Goal: Use online tool/utility: Utilize a website feature to perform a specific function

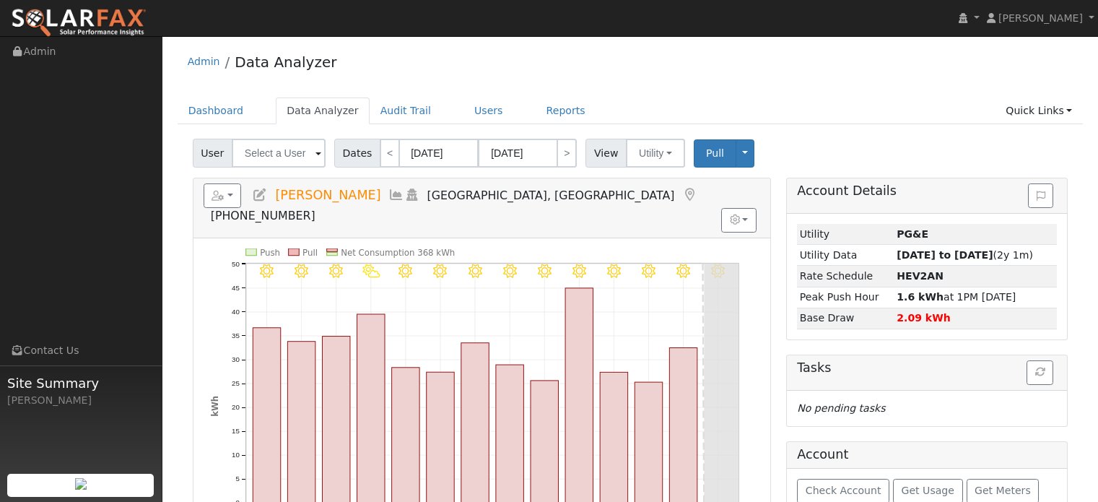
scroll to position [72, 0]
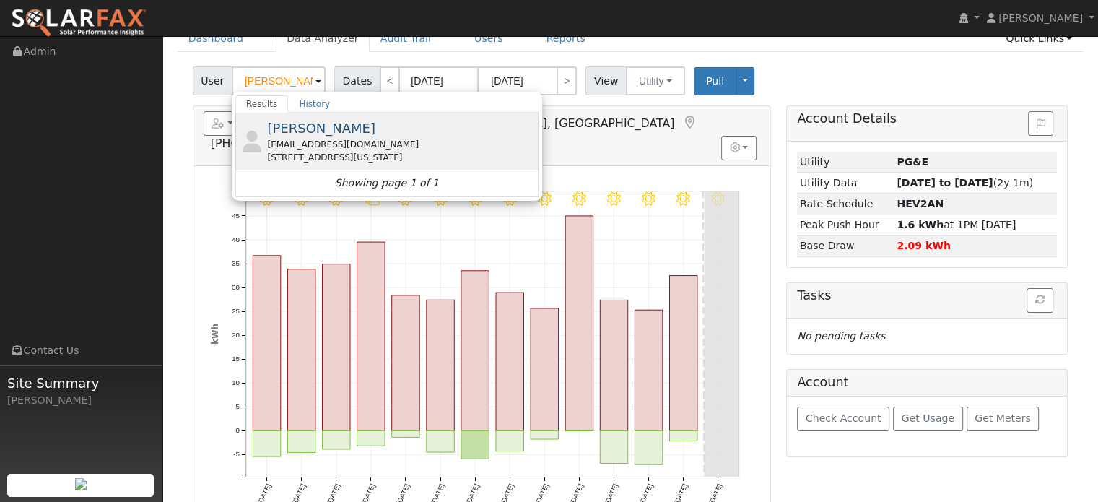
click at [331, 138] on div "[EMAIL_ADDRESS][DOMAIN_NAME]" at bounding box center [401, 144] width 268 height 13
type input "[PERSON_NAME]"
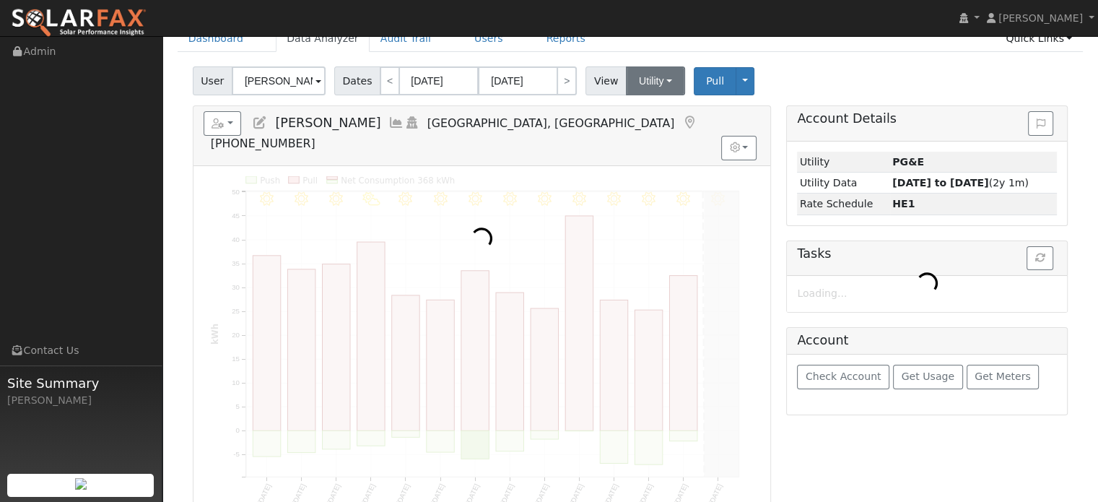
scroll to position [0, 0]
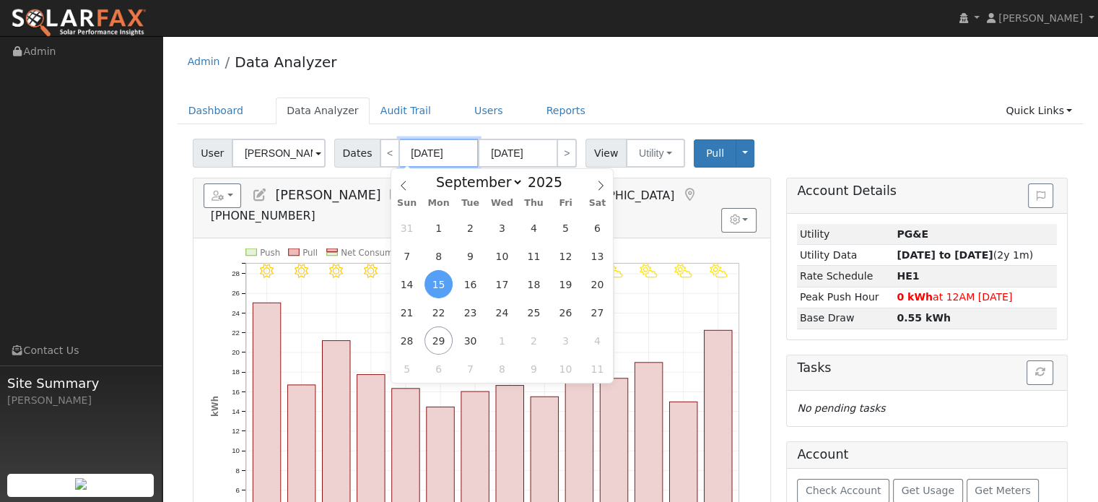
click at [424, 156] on input "[DATE]" at bounding box center [438, 153] width 79 height 29
click at [639, 77] on div "Admin Data Analyzer" at bounding box center [631, 65] width 906 height 44
click at [436, 152] on input "[DATE]" at bounding box center [438, 153] width 79 height 29
click at [565, 186] on span at bounding box center [570, 186] width 10 height 8
type input "2024"
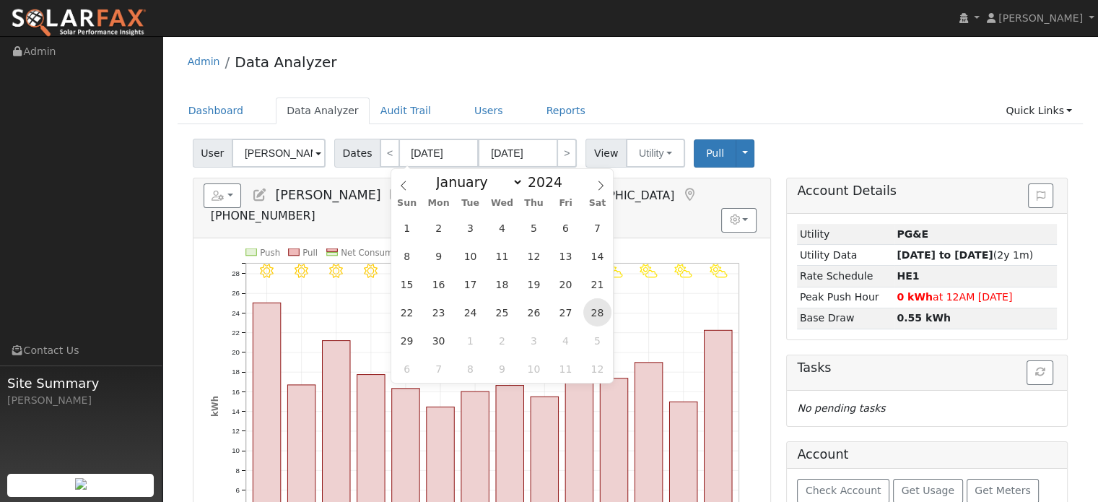
click at [595, 317] on span "28" at bounding box center [597, 312] width 28 height 28
type input "[DATE]"
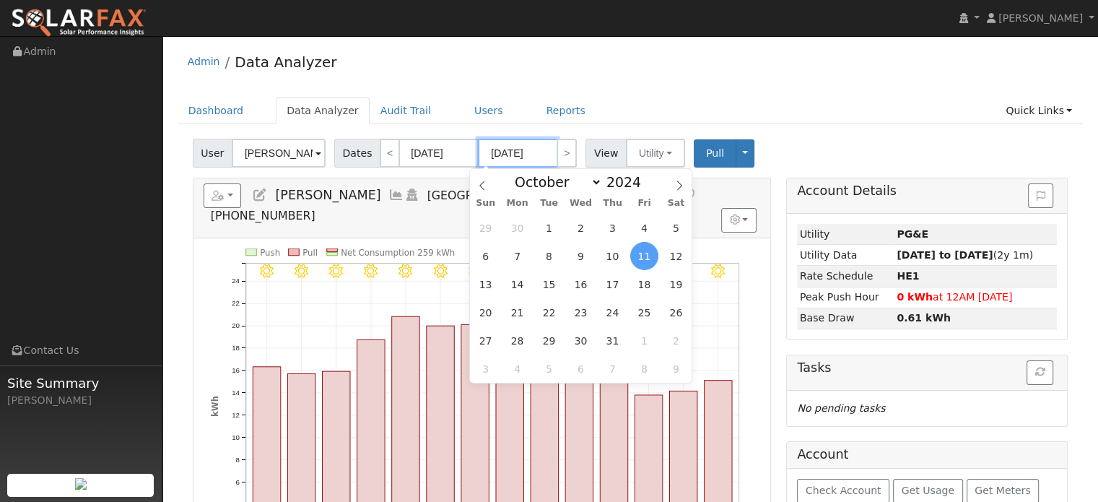
click at [510, 151] on input "[DATE]" at bounding box center [517, 153] width 79 height 29
click at [644, 177] on span at bounding box center [649, 178] width 10 height 8
type input "2025"
click at [481, 183] on icon at bounding box center [482, 185] width 10 height 10
select select "8"
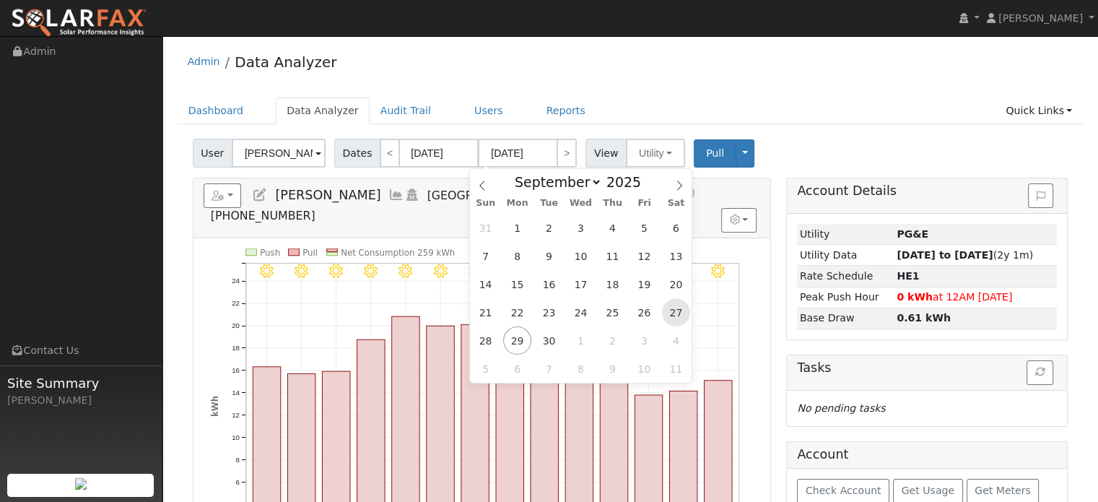
click at [681, 310] on span "27" at bounding box center [676, 312] width 28 height 28
type input "[DATE]"
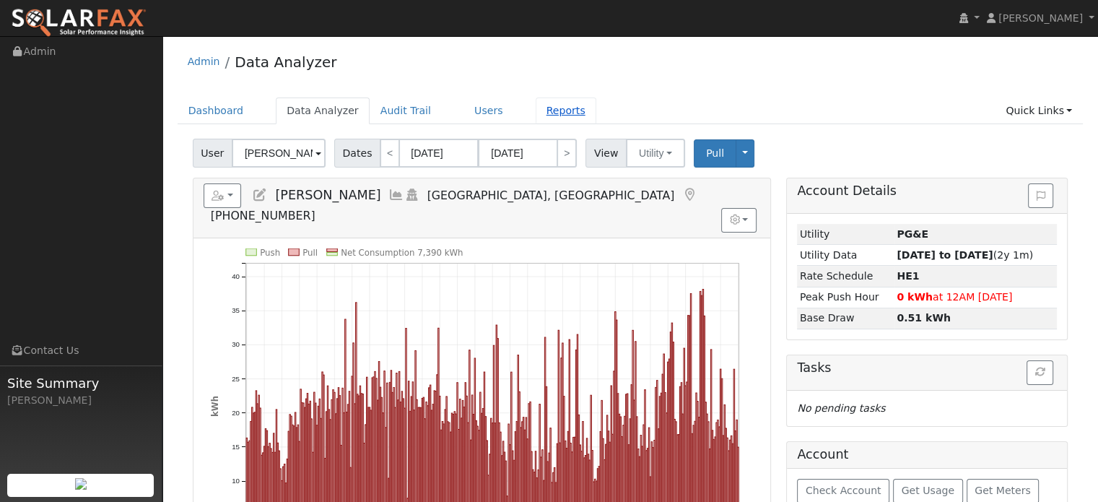
click at [536, 114] on link "Reports" at bounding box center [566, 110] width 61 height 27
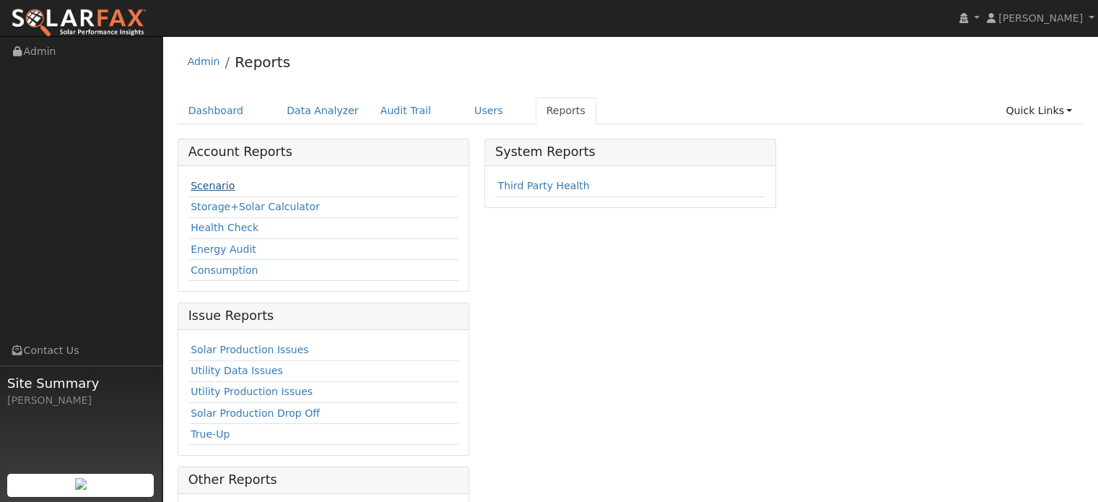
click at [209, 185] on link "Scenario" at bounding box center [213, 186] width 44 height 12
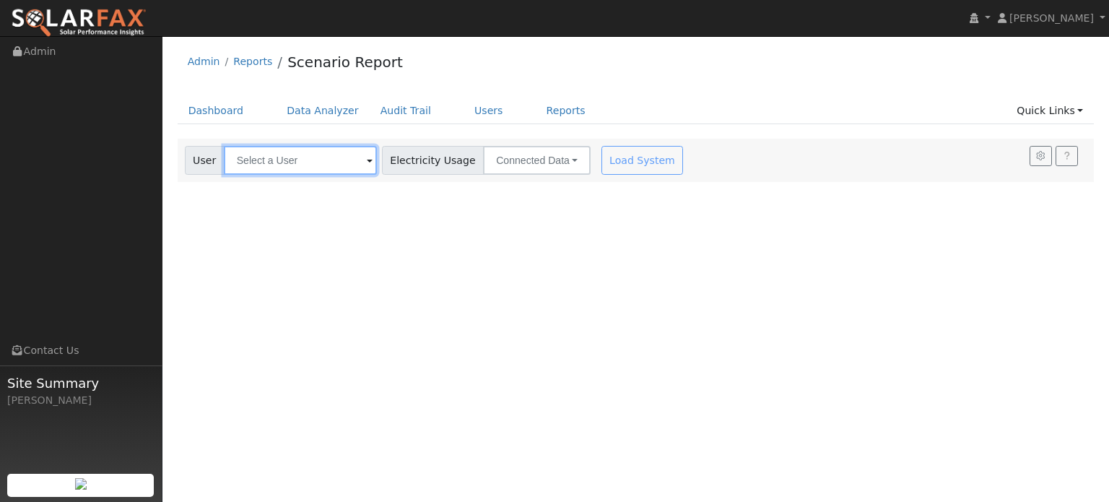
click at [281, 149] on input "text" at bounding box center [300, 160] width 153 height 29
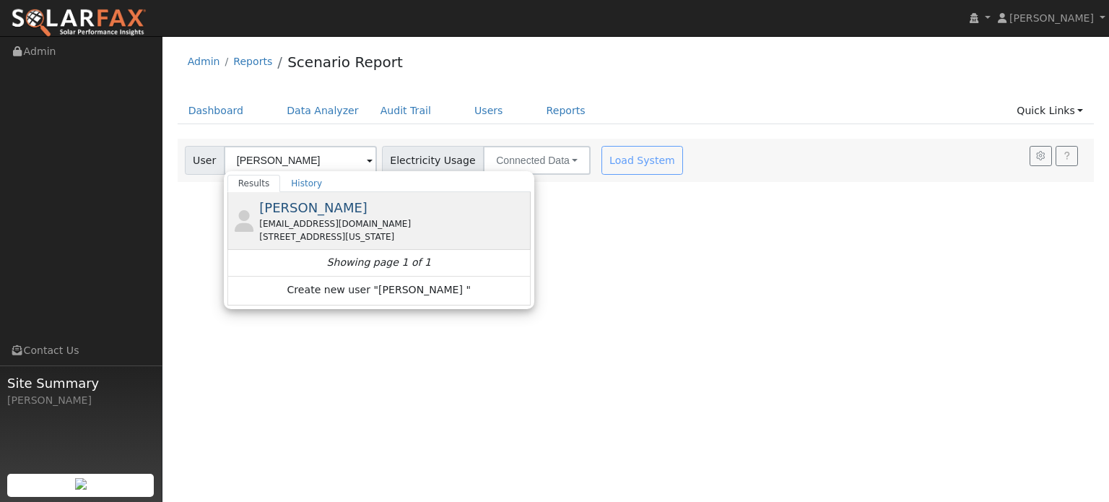
click at [286, 225] on div "[EMAIL_ADDRESS][DOMAIN_NAME]" at bounding box center [393, 223] width 268 height 13
type input "[PERSON_NAME]"
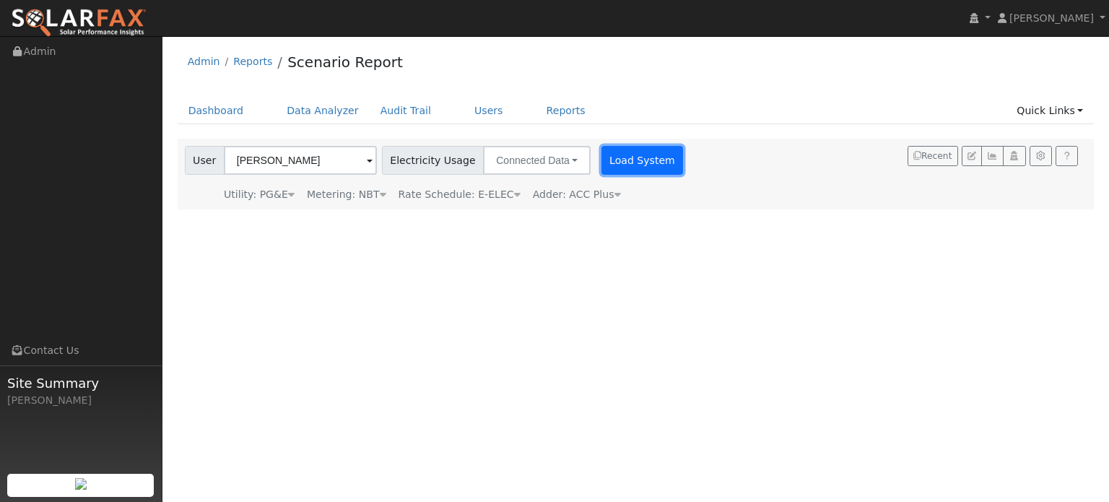
click at [625, 156] on button "Load System" at bounding box center [642, 160] width 82 height 29
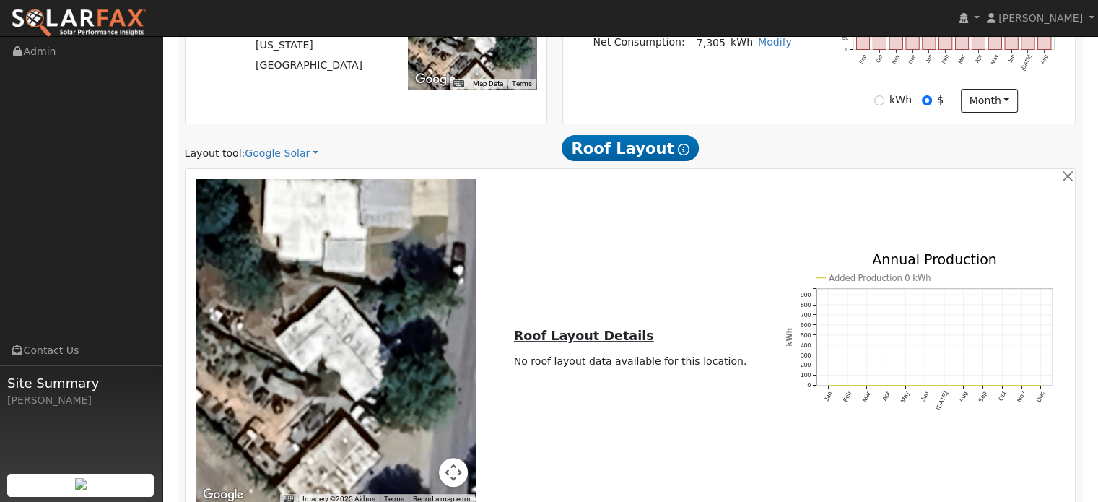
scroll to position [377, 0]
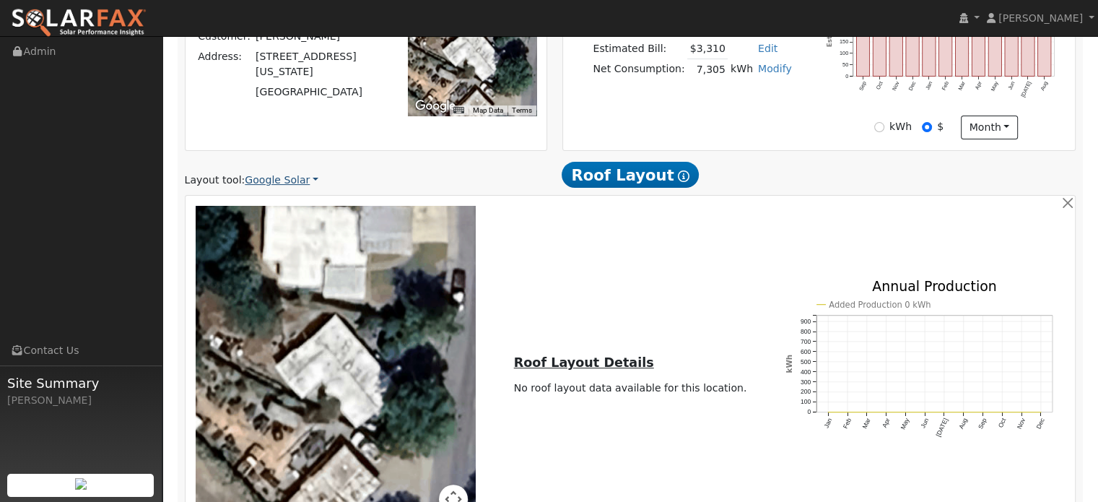
click at [292, 180] on link "Google Solar" at bounding box center [282, 180] width 74 height 15
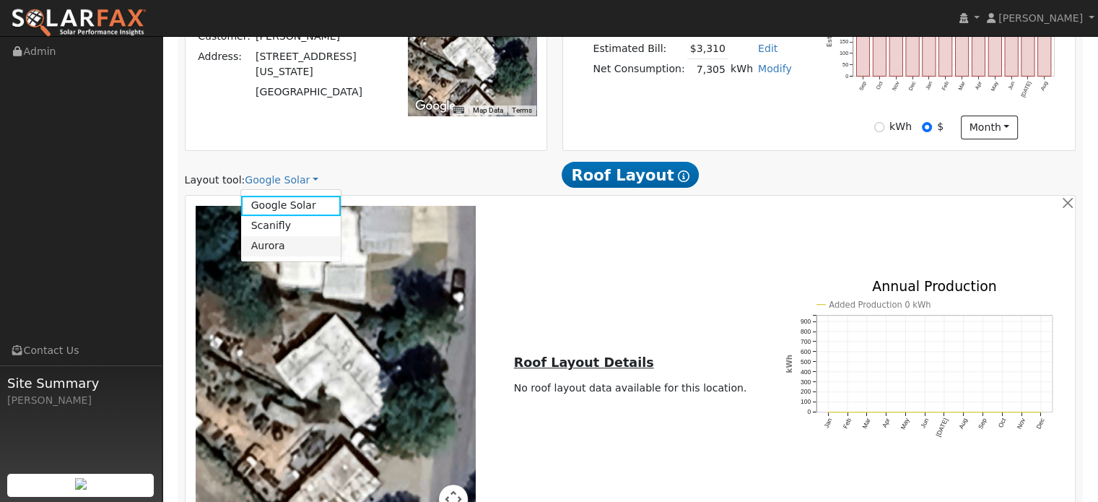
click at [268, 249] on link "Aurora" at bounding box center [291, 246] width 100 height 20
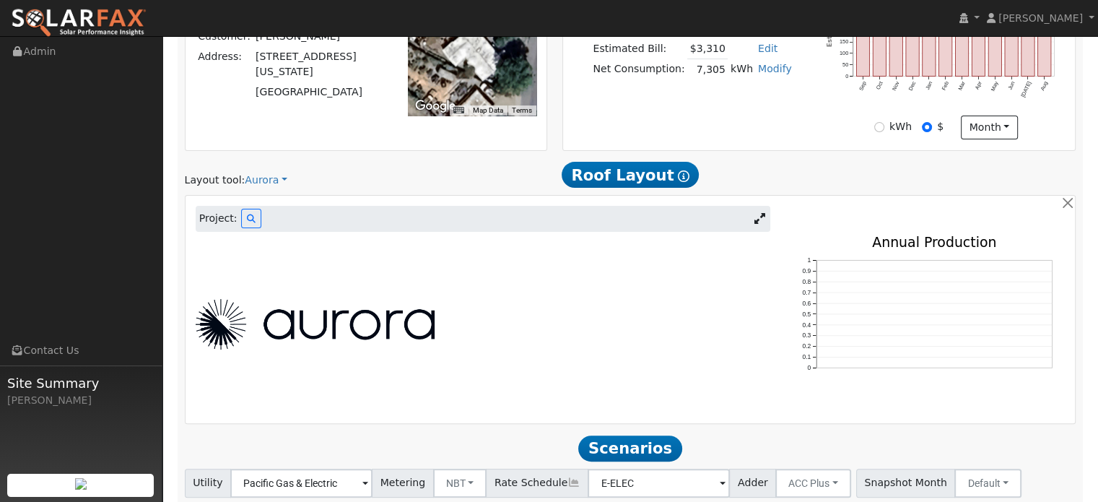
scroll to position [313, 0]
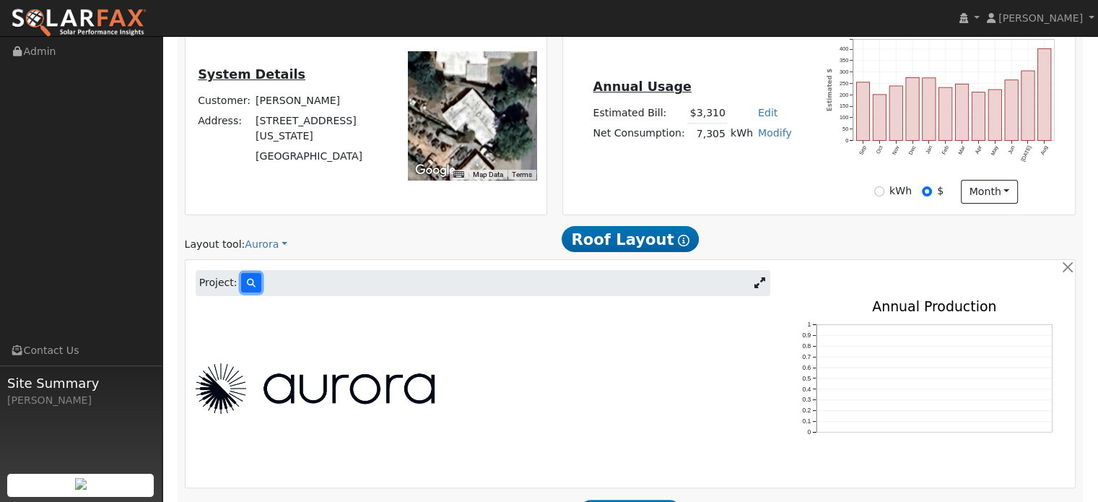
click at [248, 279] on icon at bounding box center [251, 283] width 9 height 9
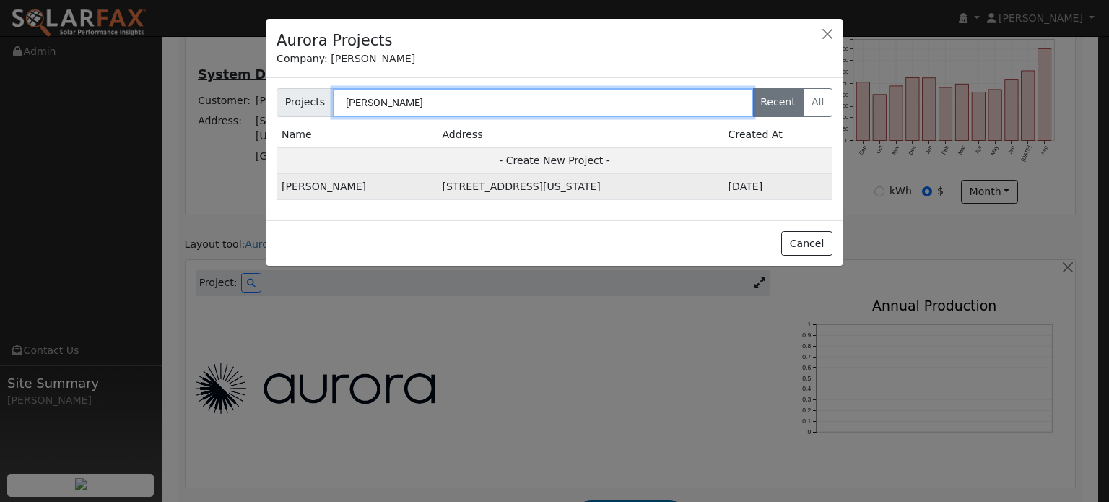
type input "[PERSON_NAME]"
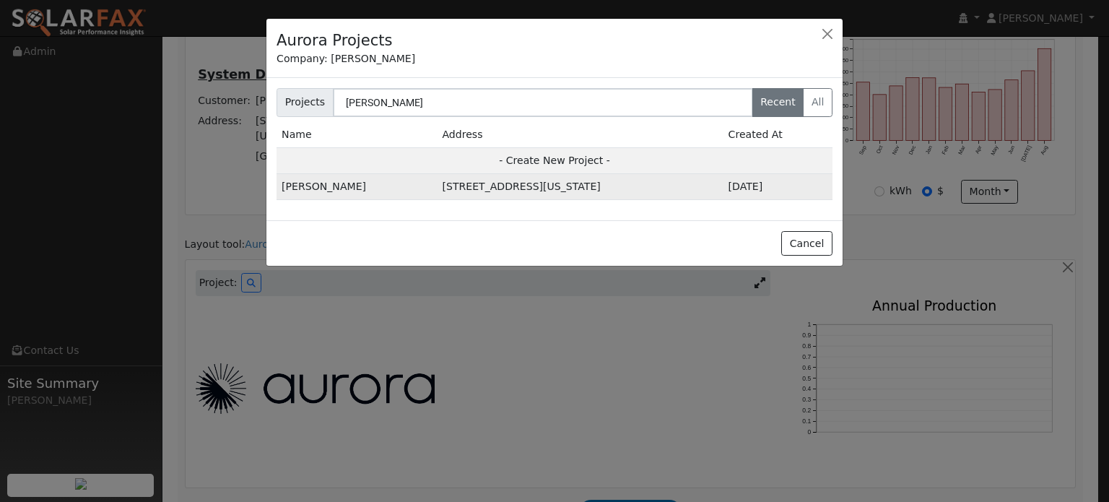
click at [323, 189] on td "[PERSON_NAME]" at bounding box center [356, 187] width 160 height 26
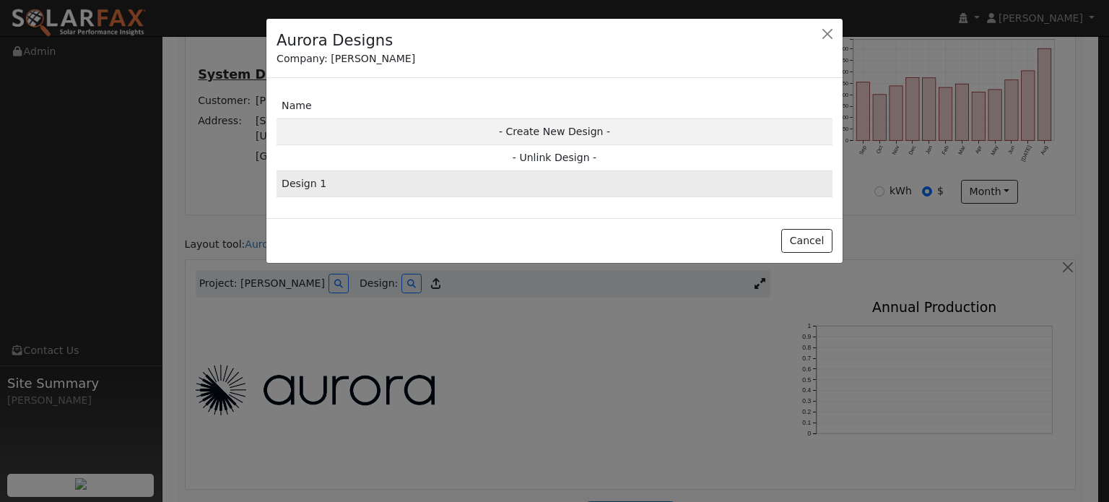
click at [297, 180] on td "Design 1" at bounding box center [554, 184] width 556 height 26
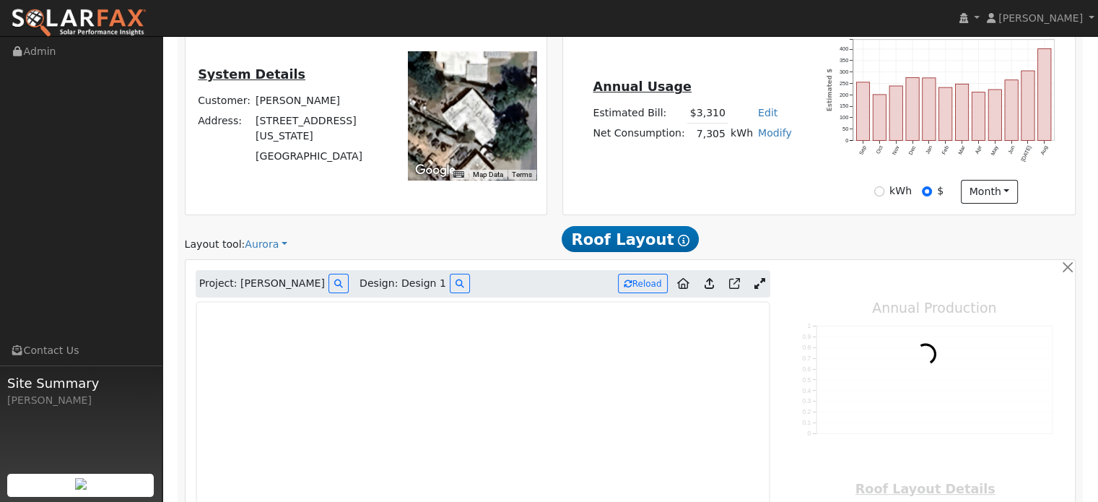
type input "9805"
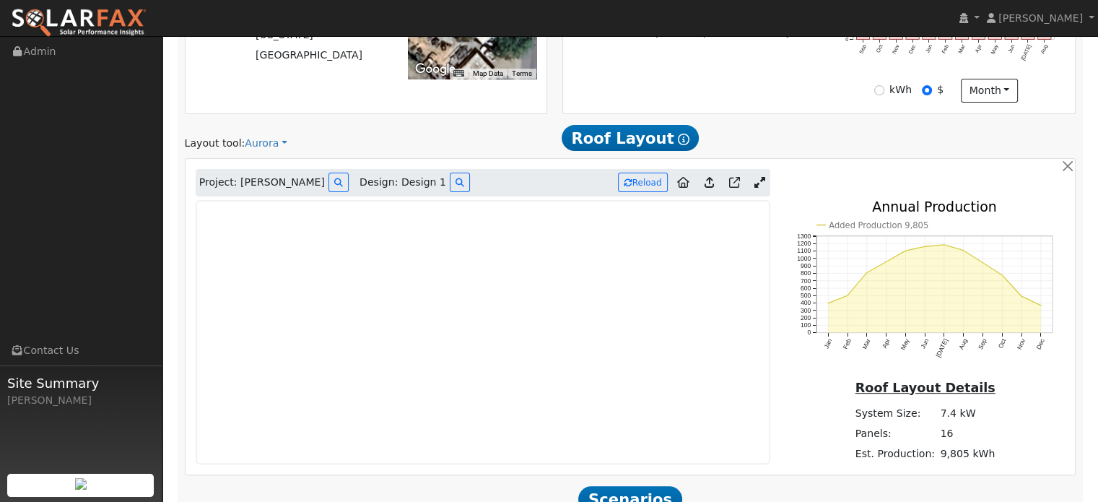
scroll to position [411, 0]
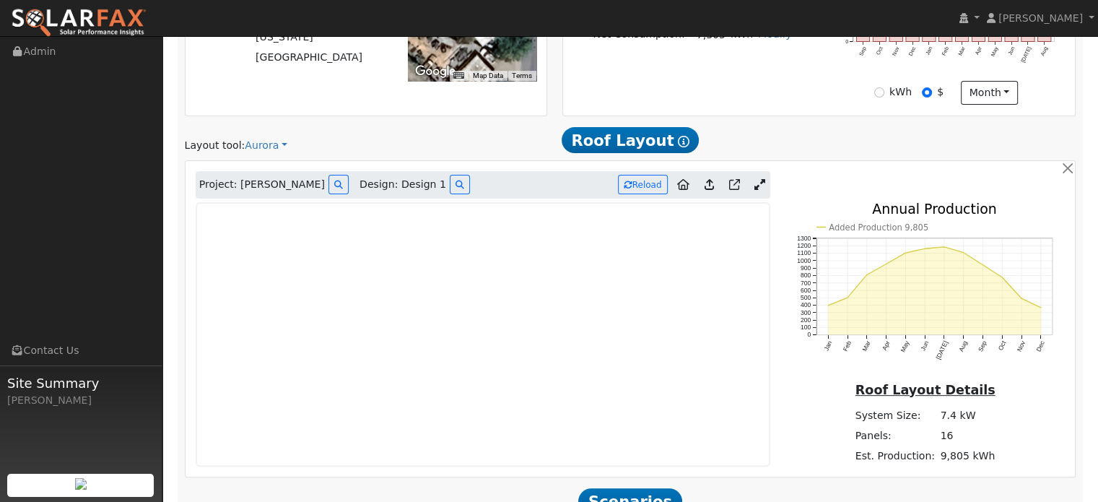
click at [760, 181] on icon at bounding box center [759, 184] width 11 height 11
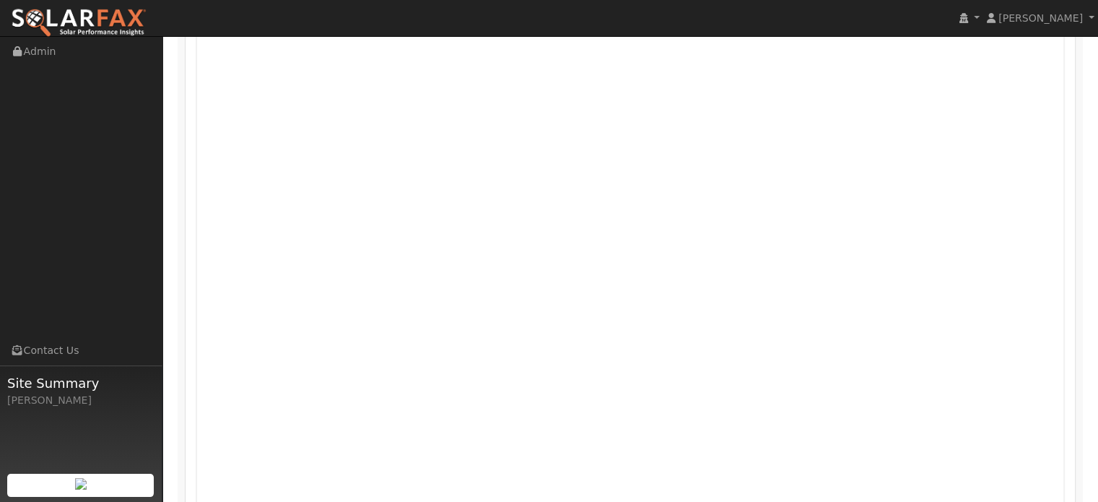
scroll to position [566, 0]
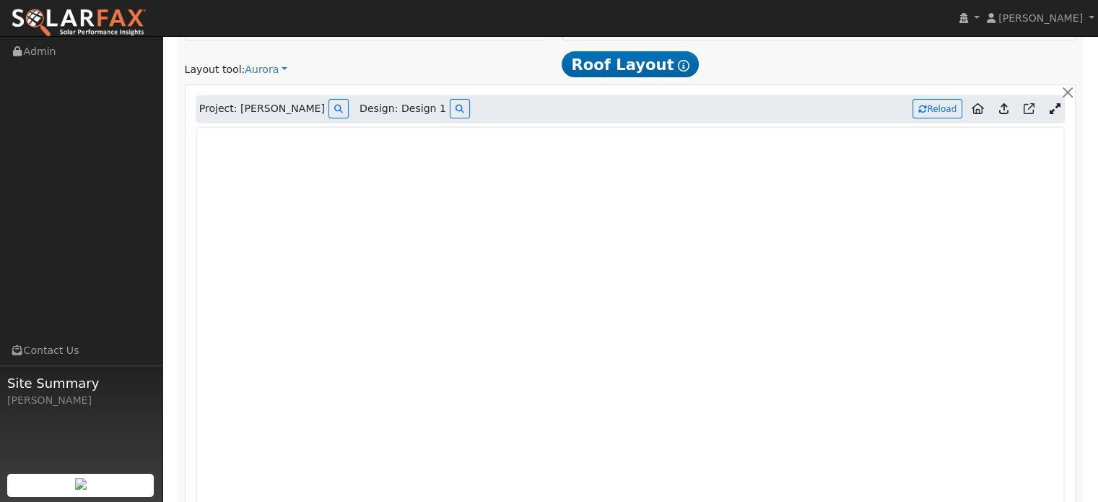
click at [1004, 105] on icon at bounding box center [1003, 108] width 9 height 11
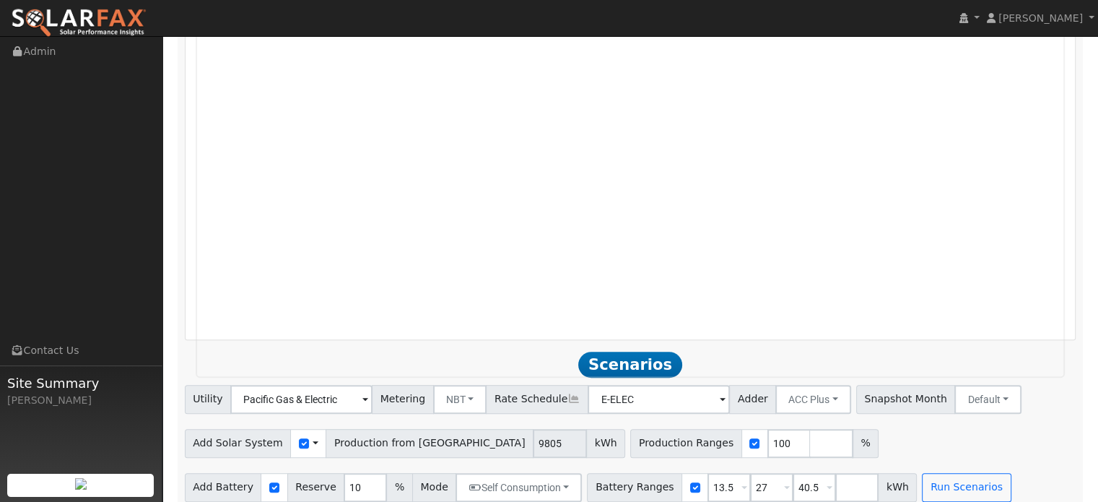
scroll to position [876, 0]
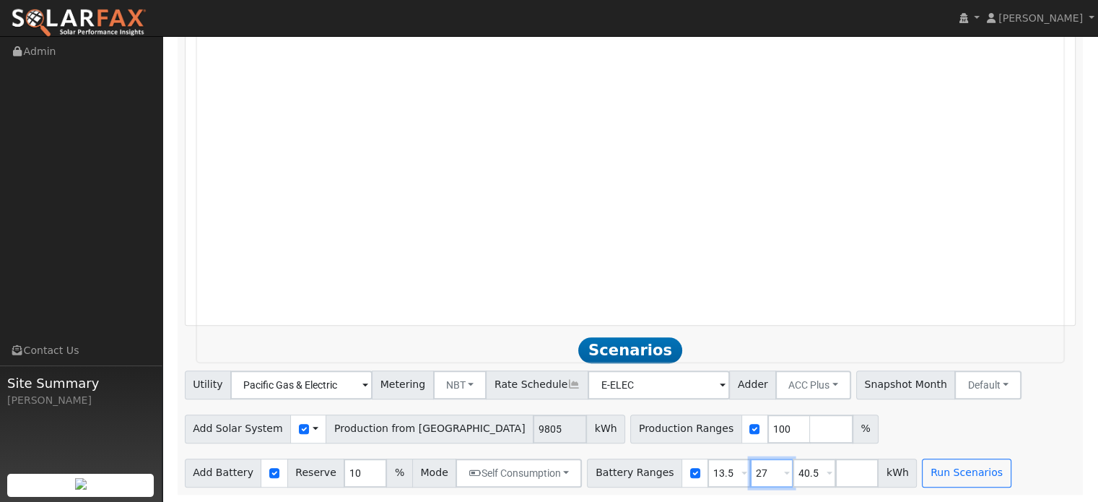
click at [750, 473] on input "27" at bounding box center [771, 472] width 43 height 29
type input "0"
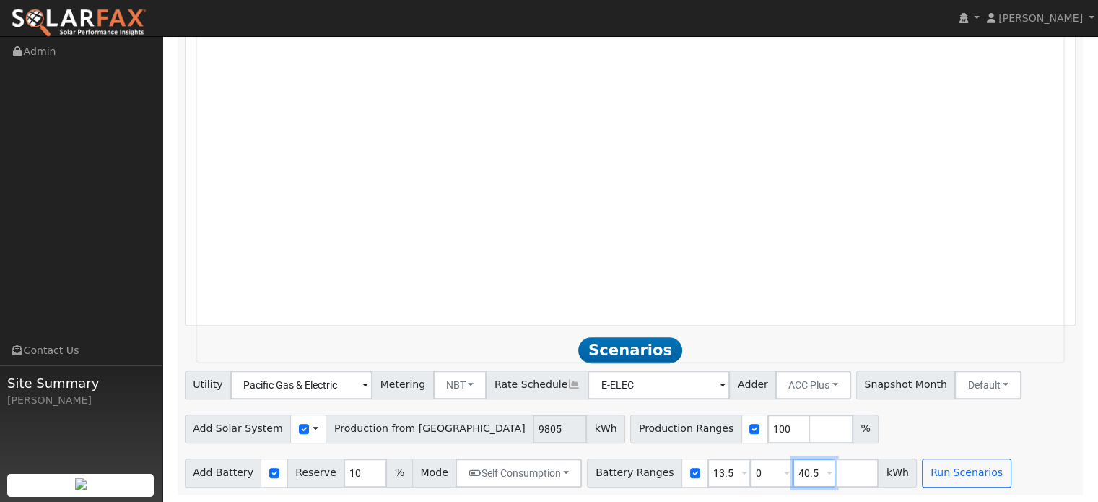
type input "13.5"
click at [793, 471] on input "40.5" at bounding box center [814, 472] width 43 height 29
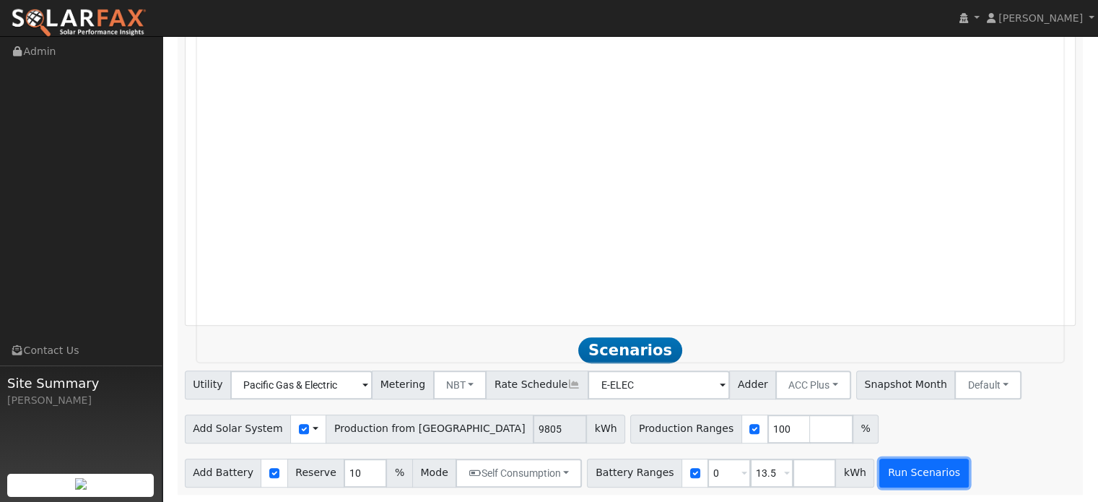
click at [892, 475] on button "Run Scenarios" at bounding box center [923, 472] width 89 height 29
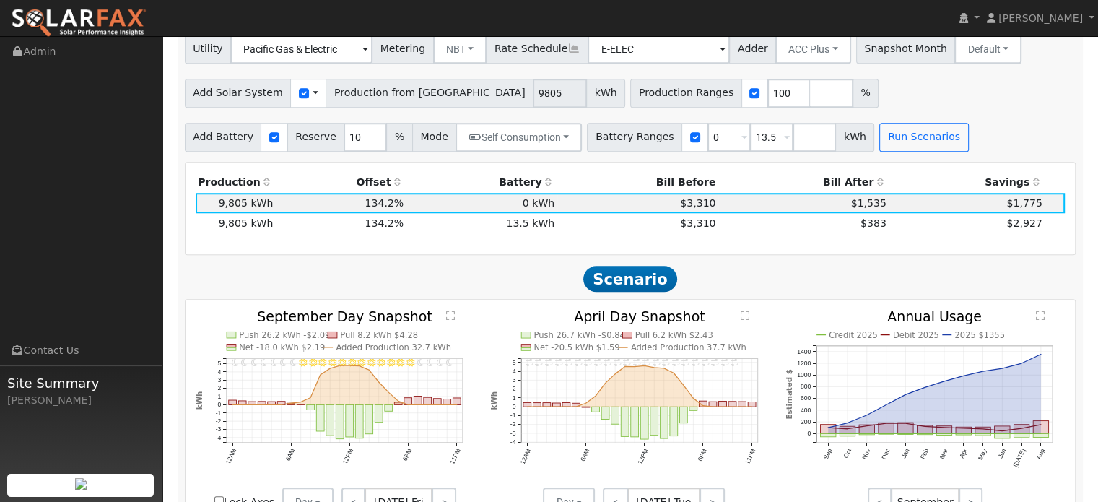
scroll to position [1205, 0]
